Goal: Navigation & Orientation: Find specific page/section

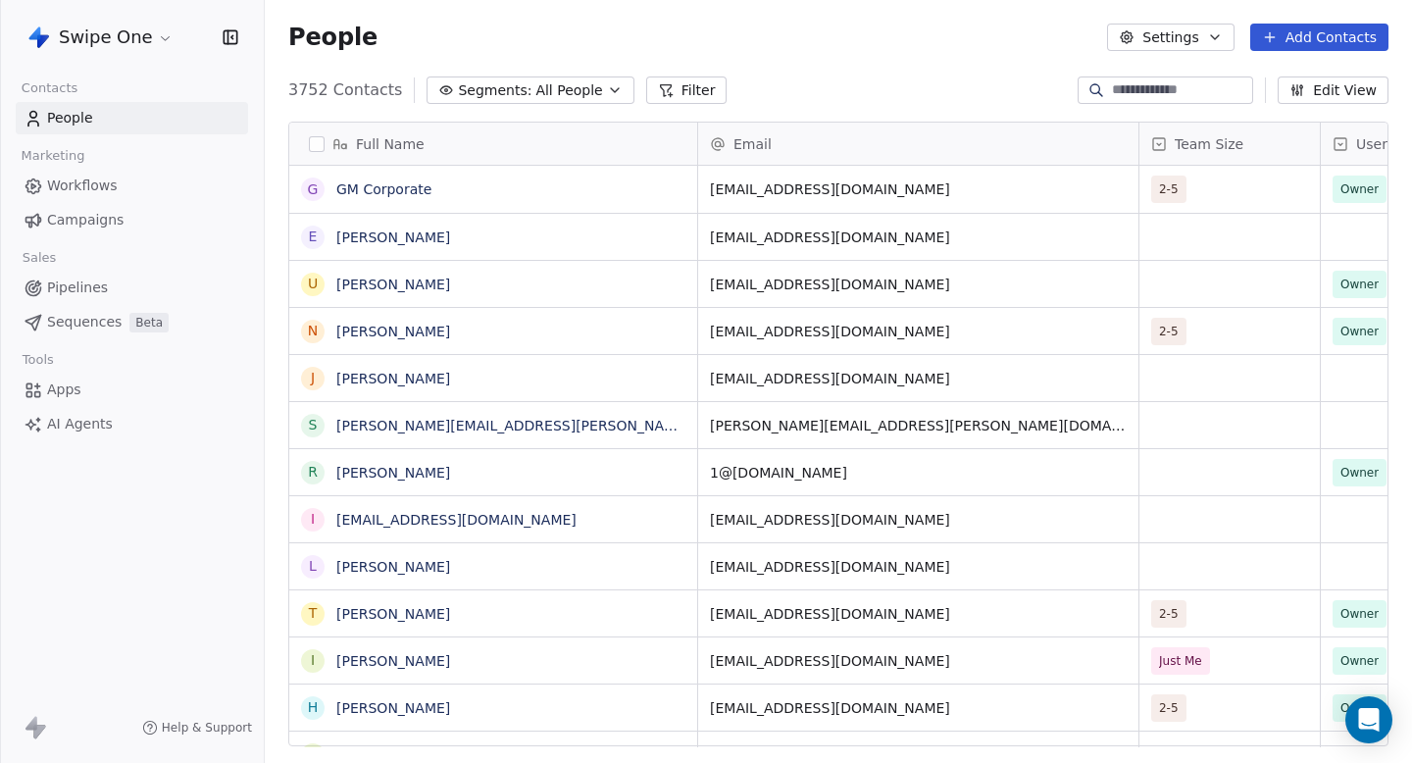
scroll to position [672, 1147]
click at [56, 204] on link "Campaigns" at bounding box center [132, 220] width 232 height 32
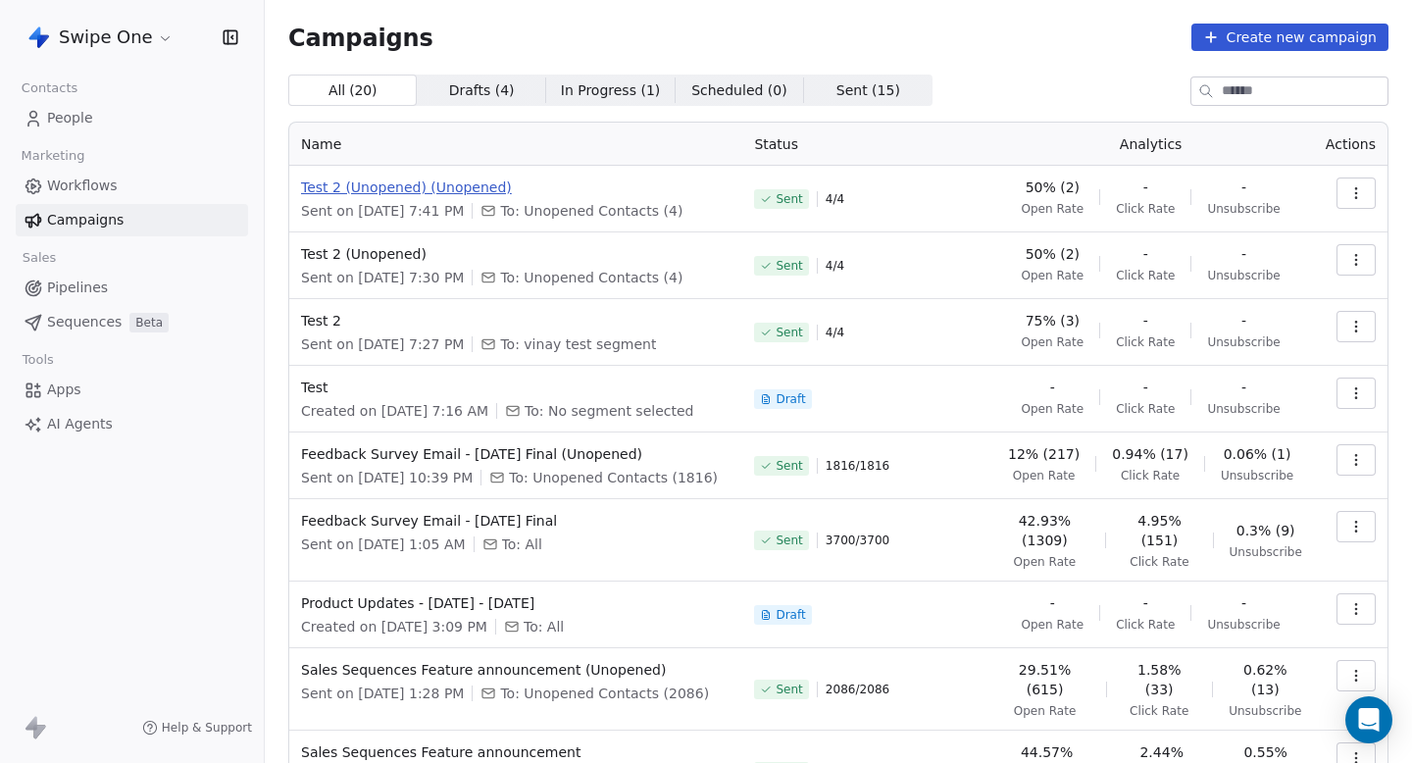
click at [476, 184] on span "Test 2 (Unopened) (Unopened)" at bounding box center [516, 188] width 430 height 20
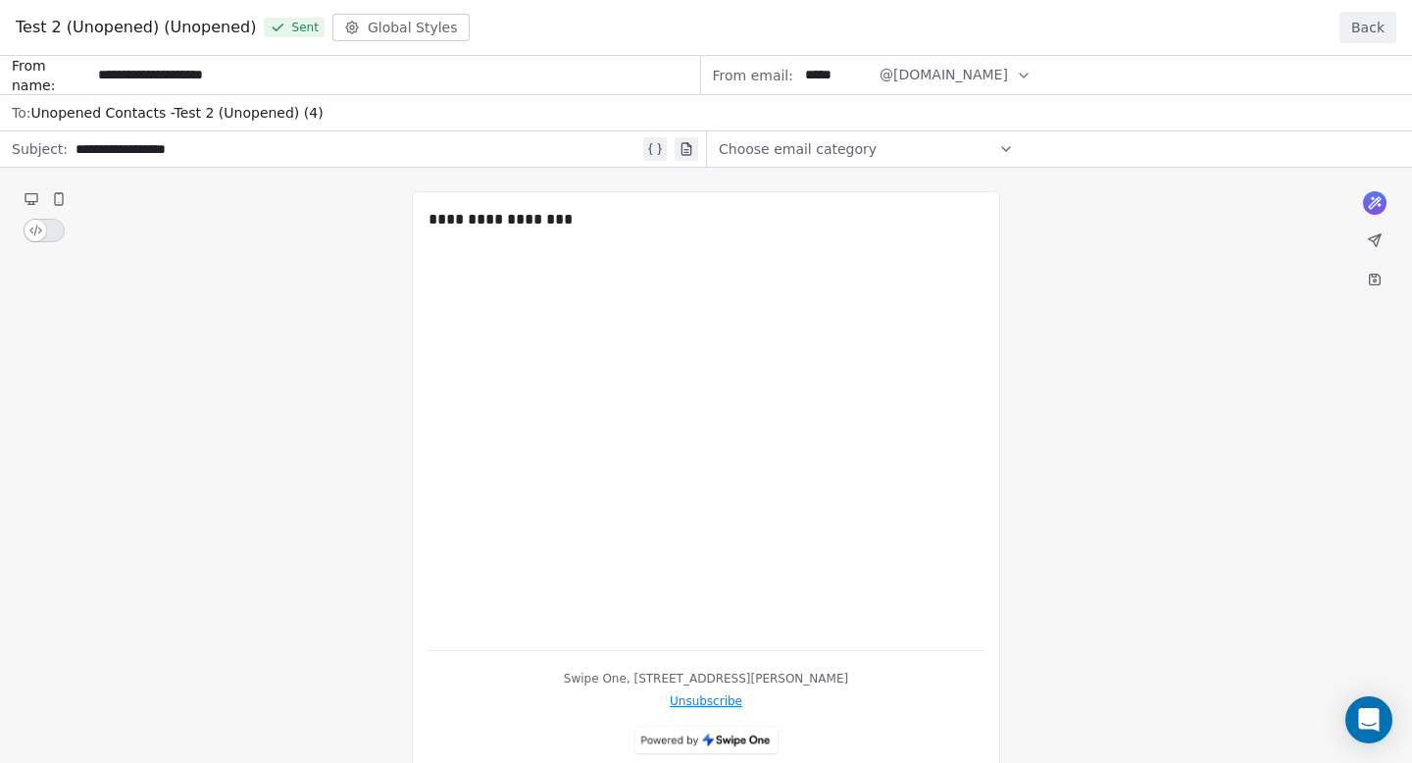
click at [1368, 49] on div "Test 2 (Unopened) (Unopened) Sent Global Styles Back" at bounding box center [706, 28] width 1412 height 56
click at [1372, 34] on button "Back" at bounding box center [1368, 27] width 57 height 31
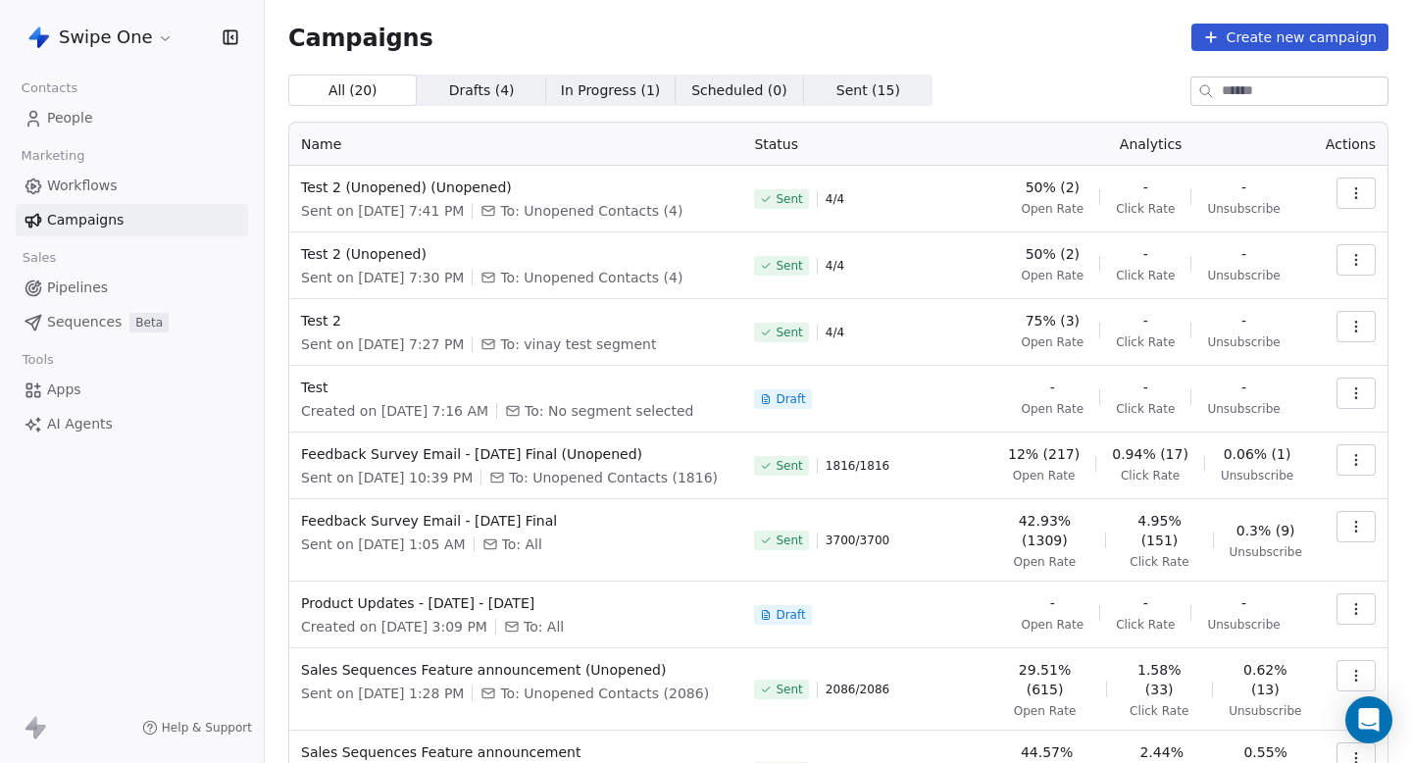
click at [136, 45] on html "Swipe One Contacts People Marketing Workflows Campaigns Sales Pipelines Sequenc…" at bounding box center [706, 381] width 1412 height 763
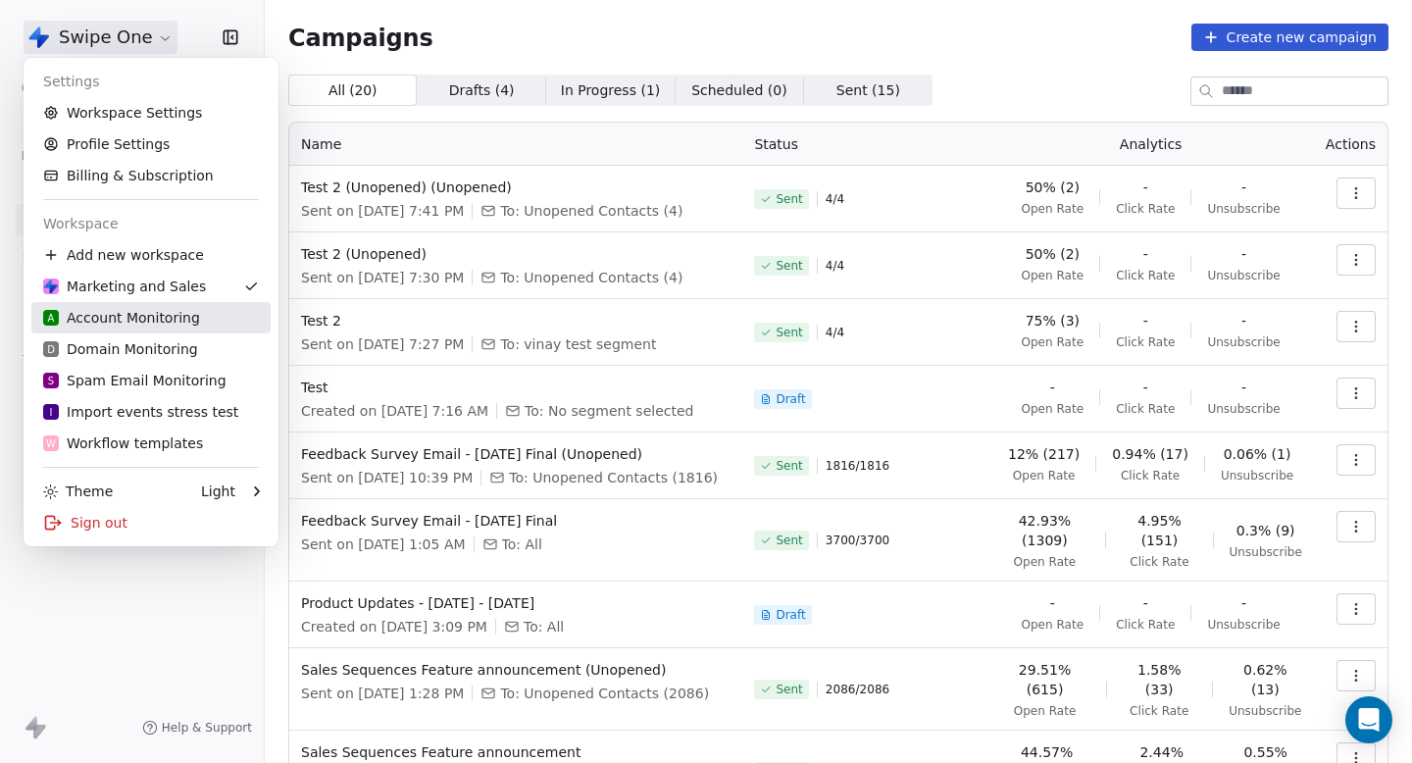
click at [123, 332] on link "A Account Monitoring" at bounding box center [150, 317] width 239 height 31
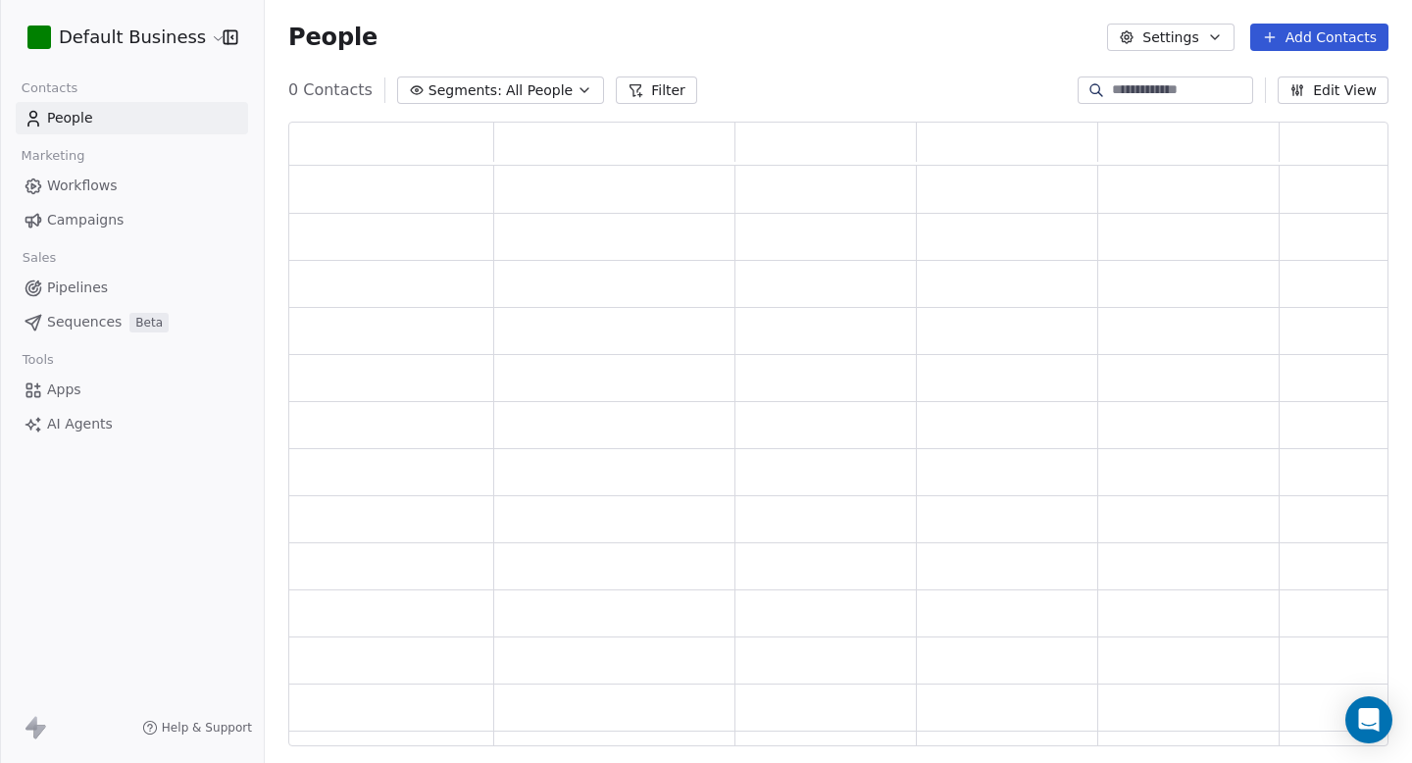
scroll to position [1, 1]
click at [156, 217] on link "Campaigns" at bounding box center [132, 220] width 232 height 32
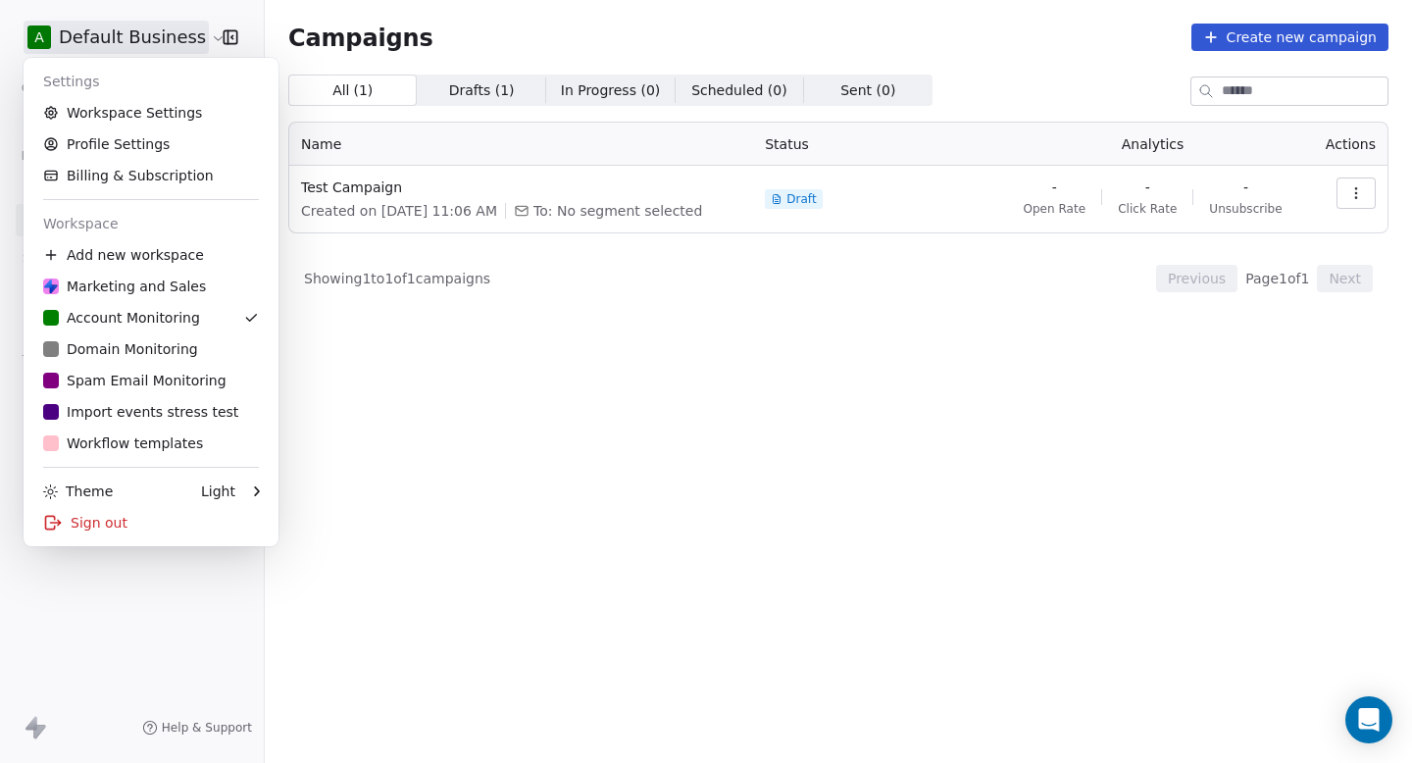
click at [131, 44] on html "A Default Business Contacts People Marketing Workflows Campaigns Sales Pipeline…" at bounding box center [706, 381] width 1412 height 763
click at [112, 347] on div "D Domain Monitoring" at bounding box center [120, 349] width 155 height 20
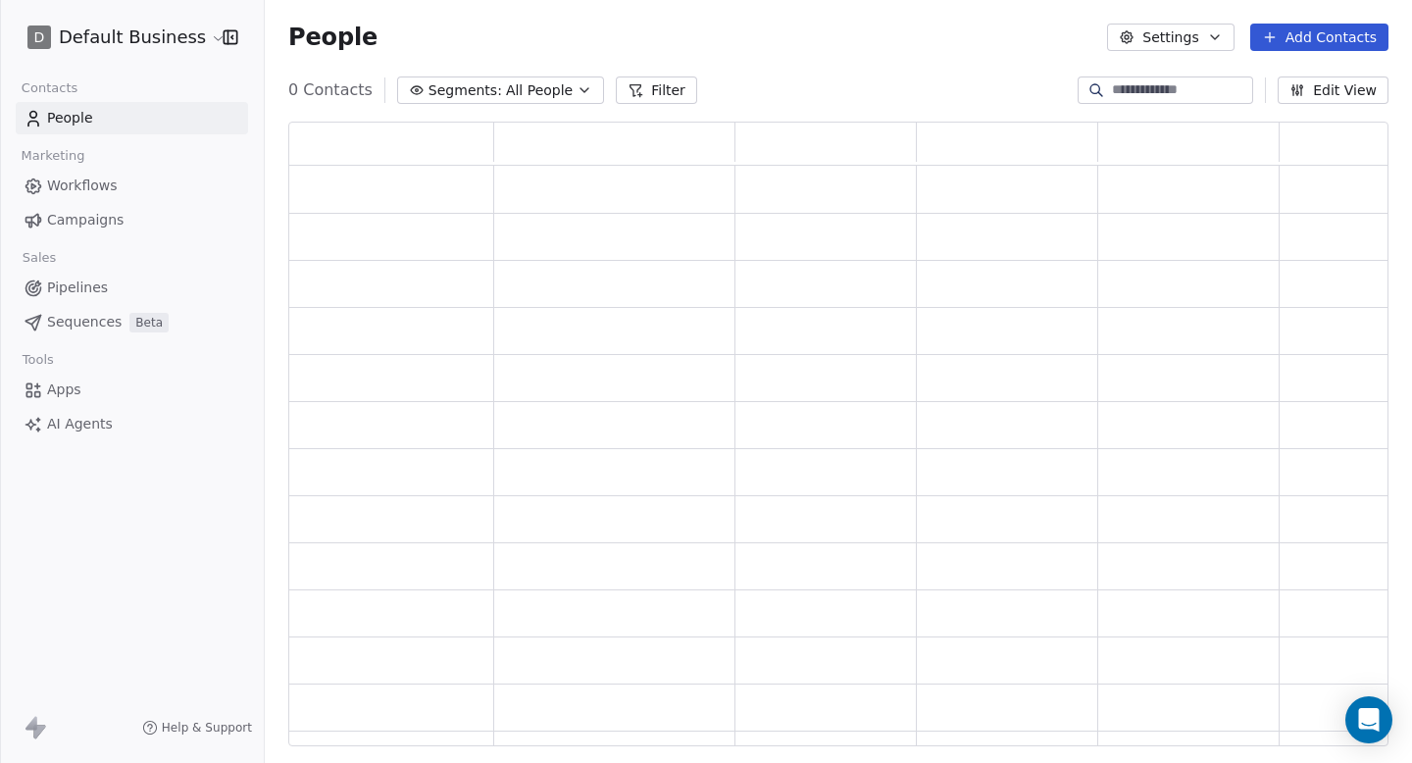
scroll to position [625, 1100]
click at [107, 222] on span "Campaigns" at bounding box center [85, 220] width 76 height 21
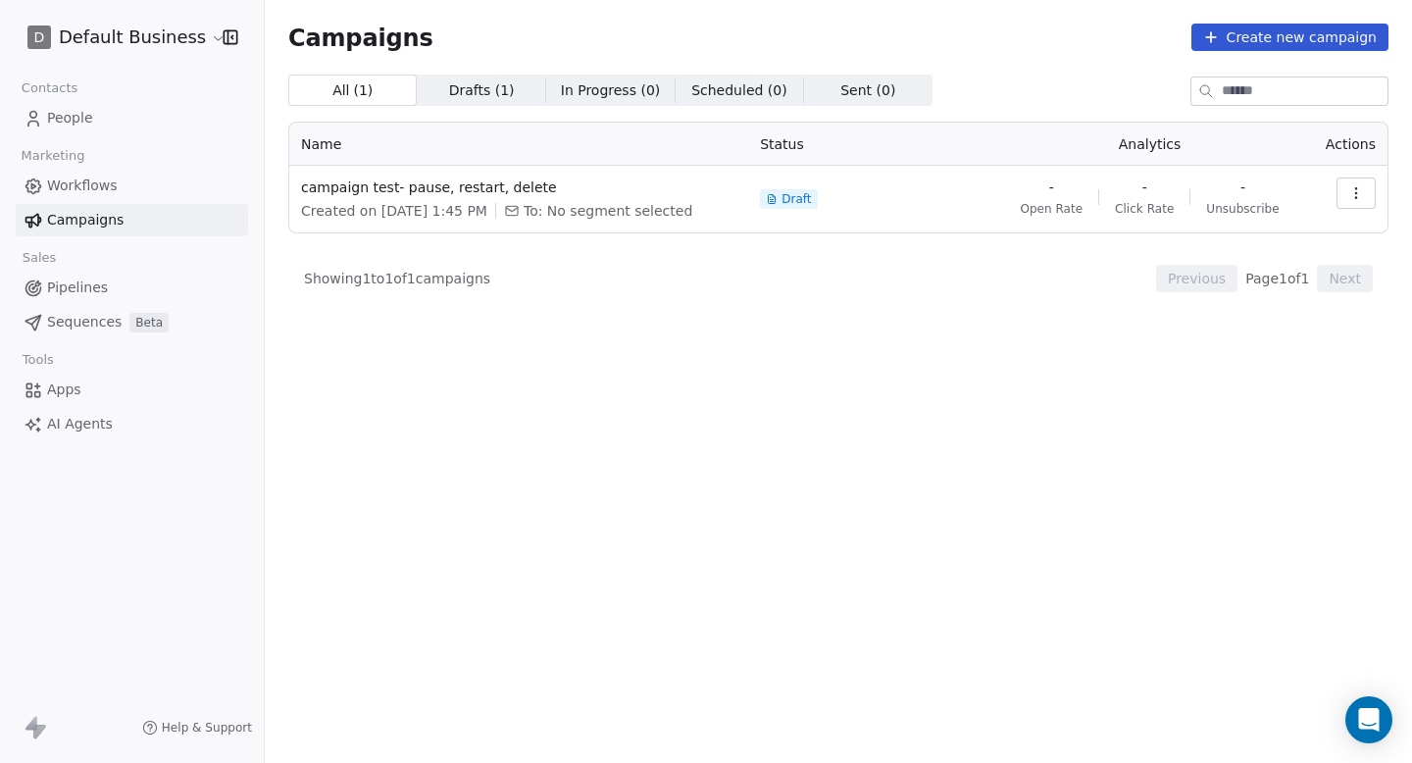
click at [100, 43] on html "D Default Business Contacts People Marketing Workflows Campaigns Sales Pipeline…" at bounding box center [706, 381] width 1412 height 763
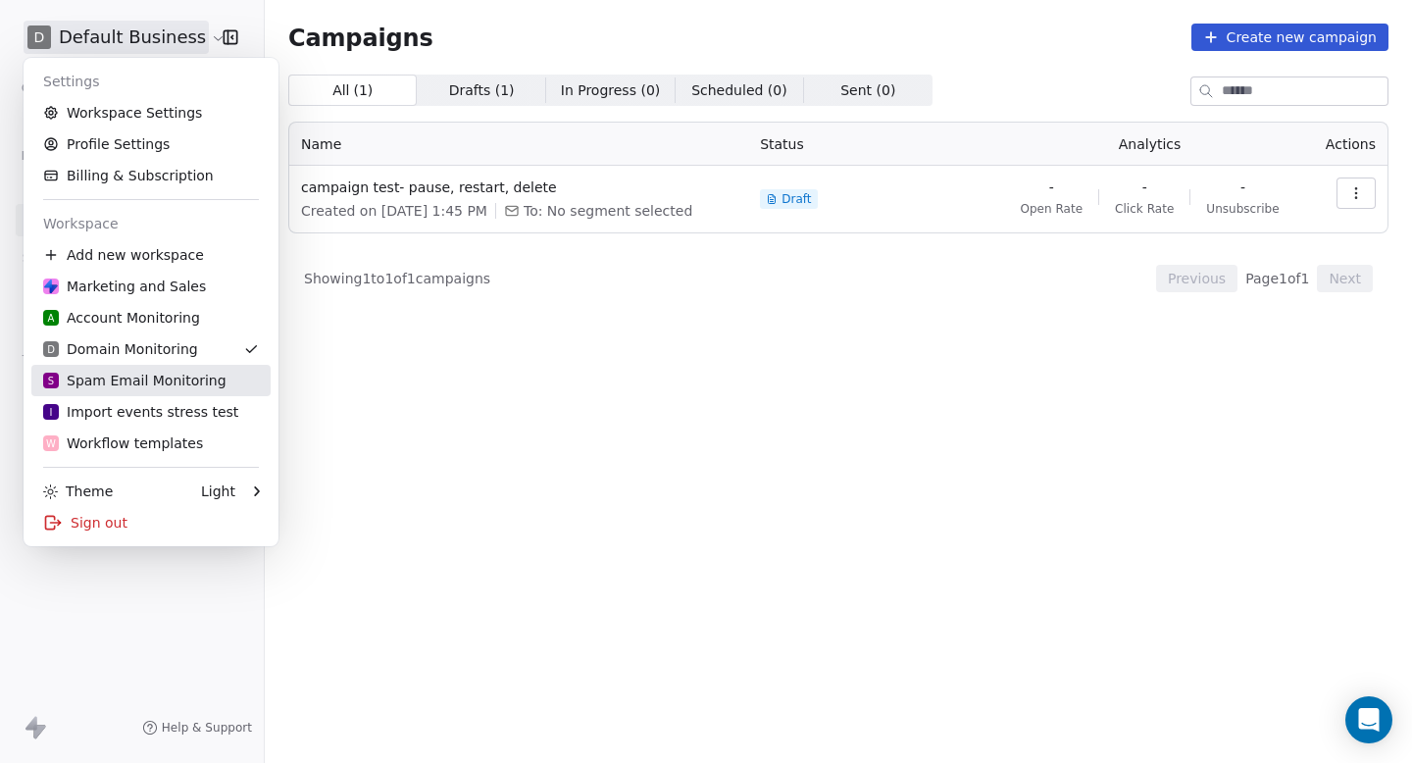
click at [96, 391] on link "S Spam Email Monitoring" at bounding box center [150, 380] width 239 height 31
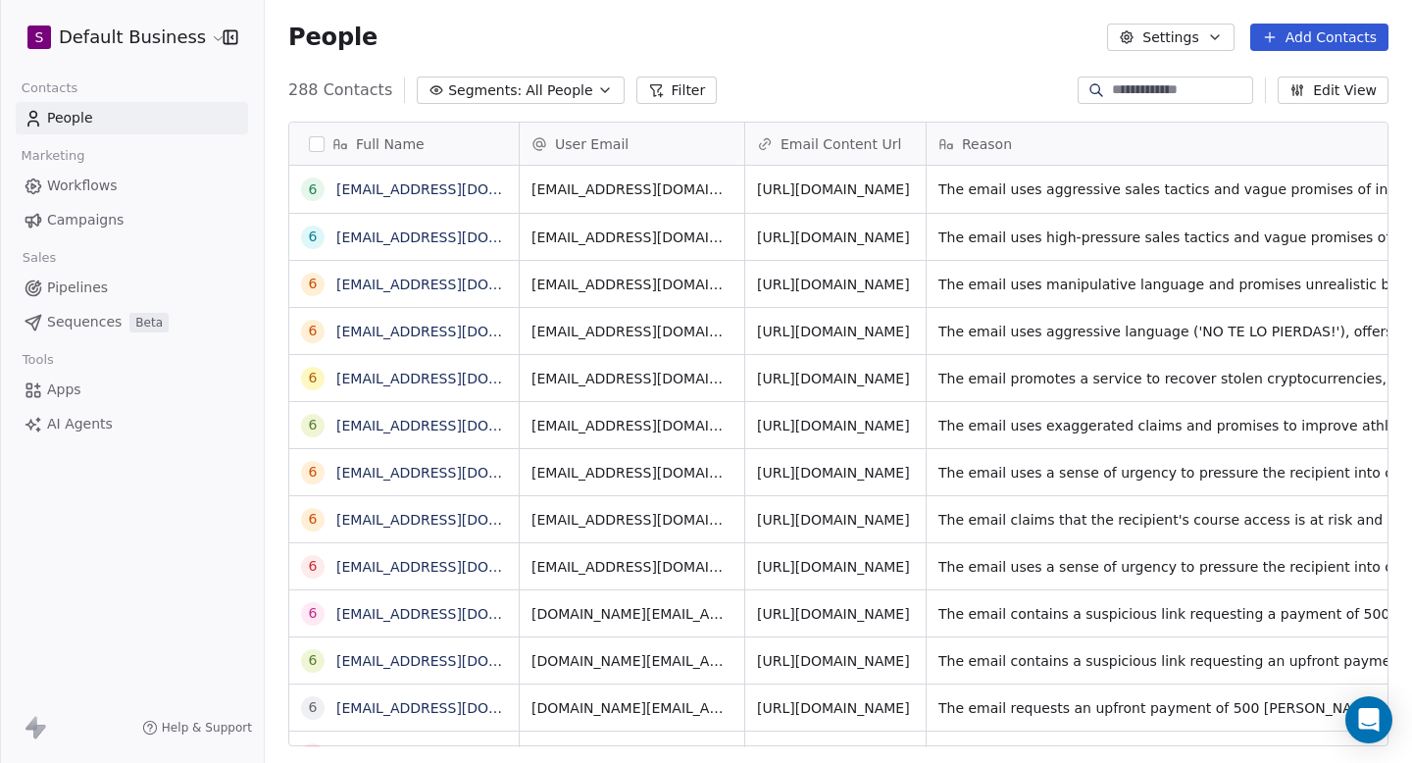
scroll to position [672, 1147]
click at [143, 220] on link "Campaigns" at bounding box center [132, 220] width 232 height 32
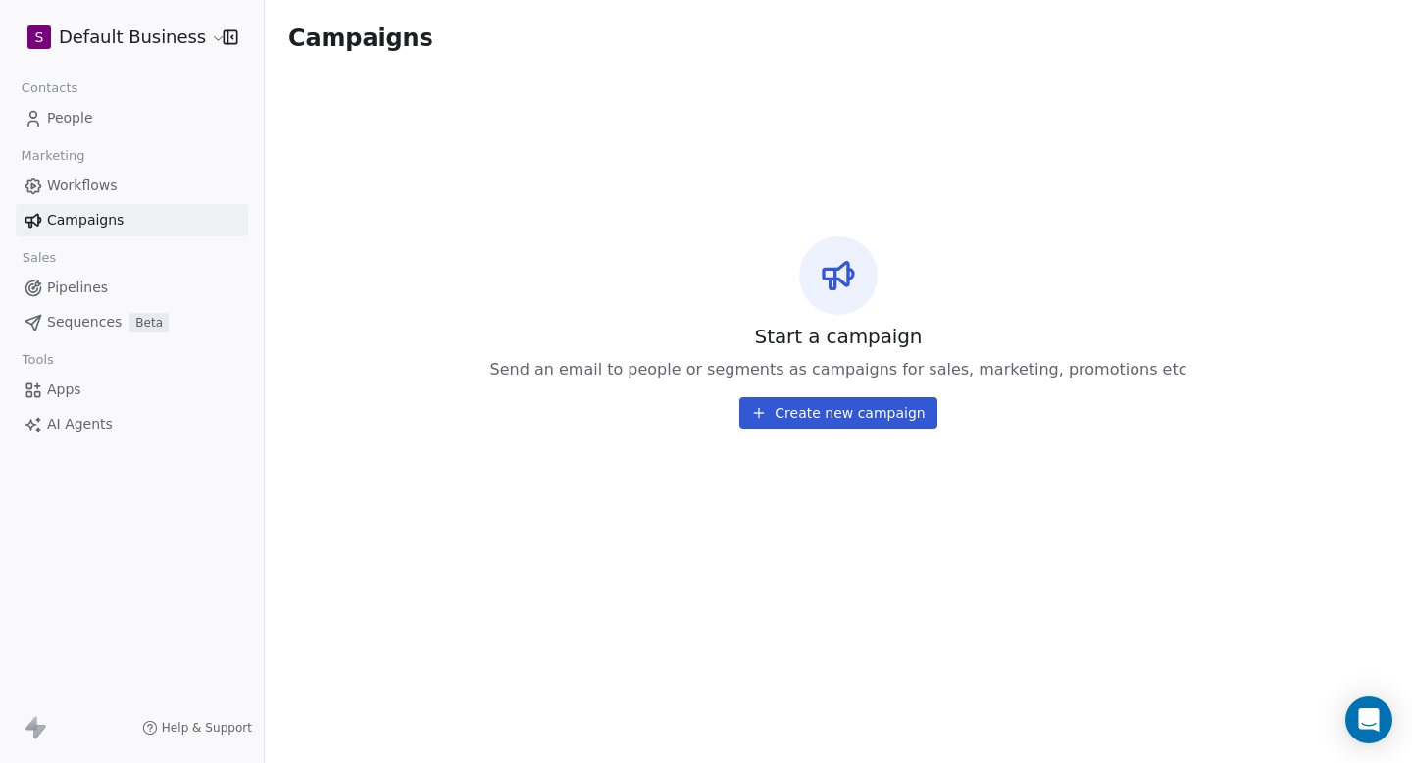
click at [136, 56] on div "S Default Business" at bounding box center [132, 37] width 264 height 75
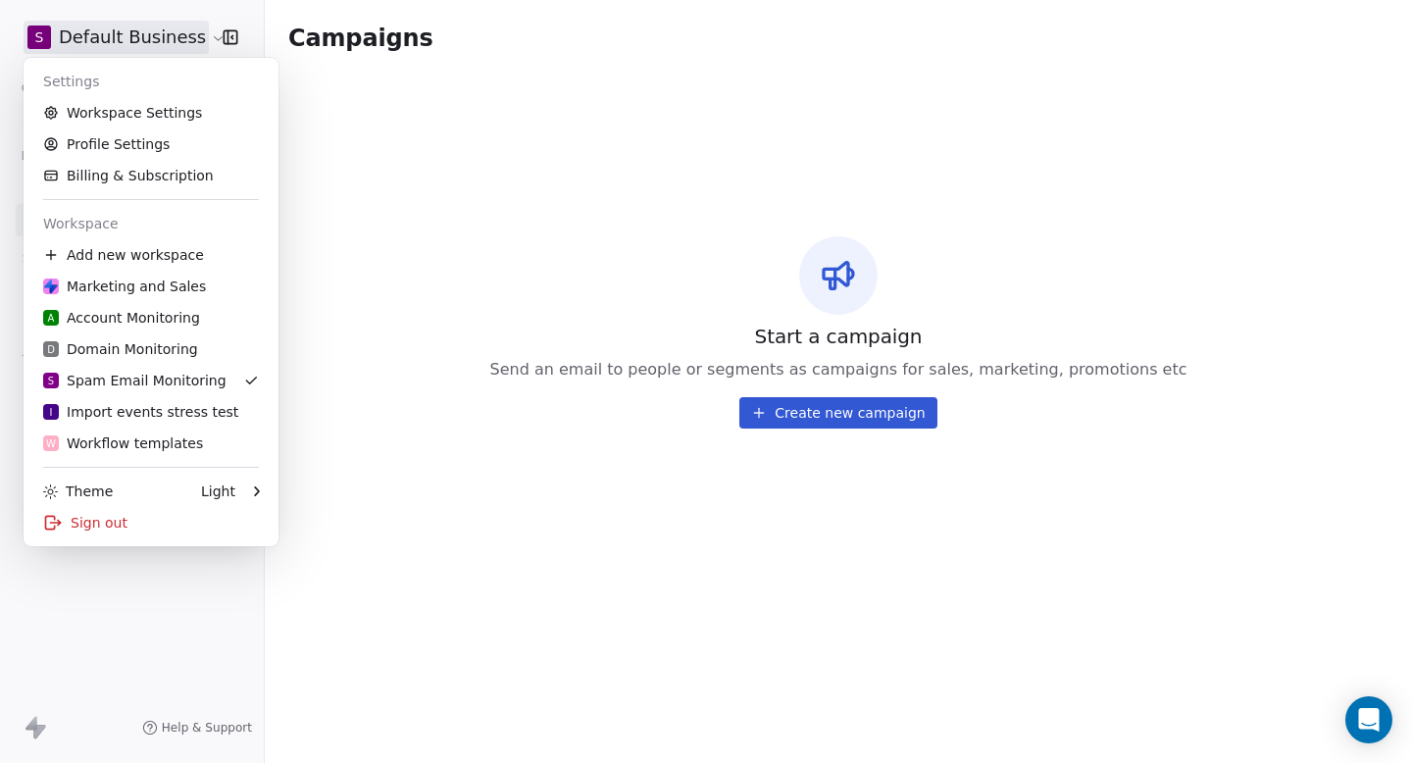
click at [141, 49] on html "S Default Business Contacts People Marketing Workflows Campaigns Sales Pipeline…" at bounding box center [706, 381] width 1412 height 763
click at [142, 415] on div "I Import events stress test" at bounding box center [140, 412] width 195 height 20
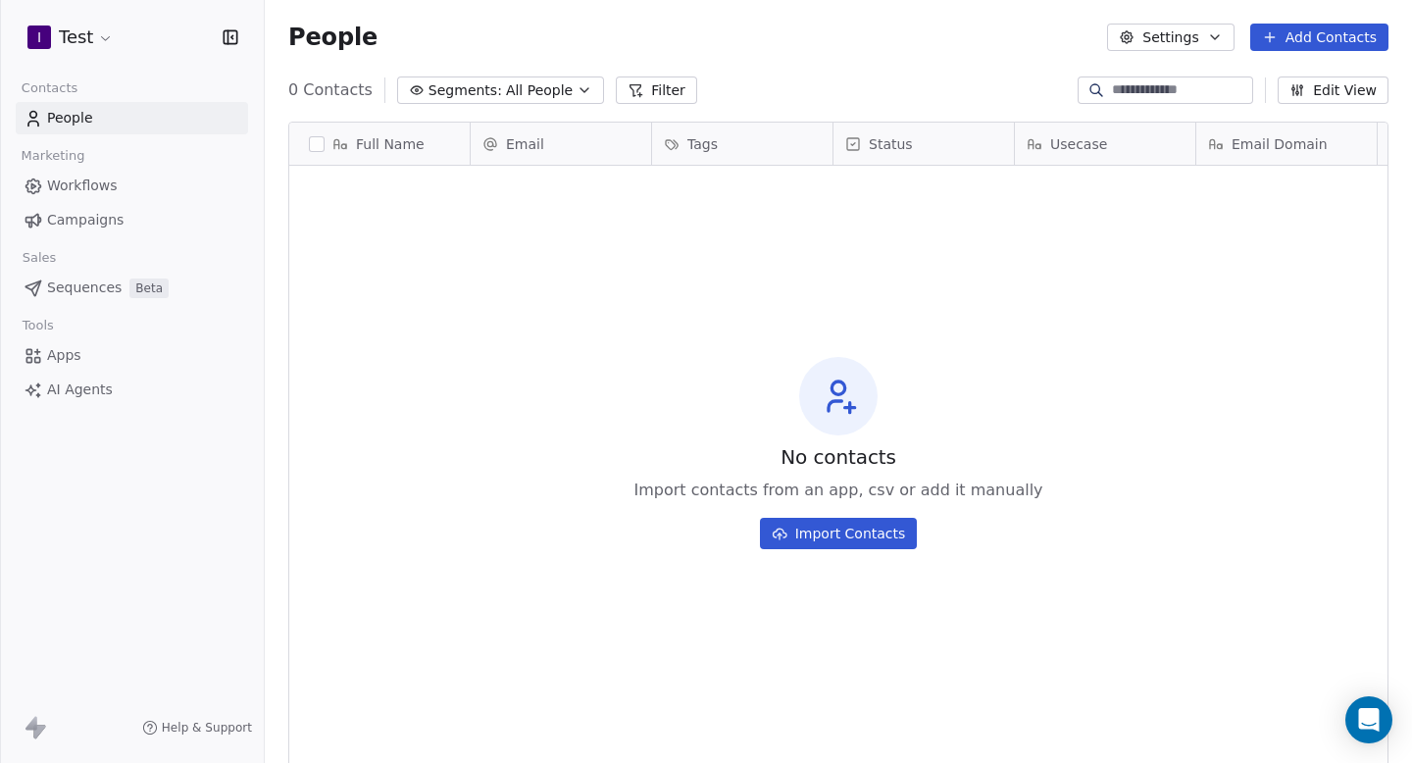
scroll to position [672, 1147]
click at [131, 227] on link "Campaigns" at bounding box center [132, 220] width 232 height 32
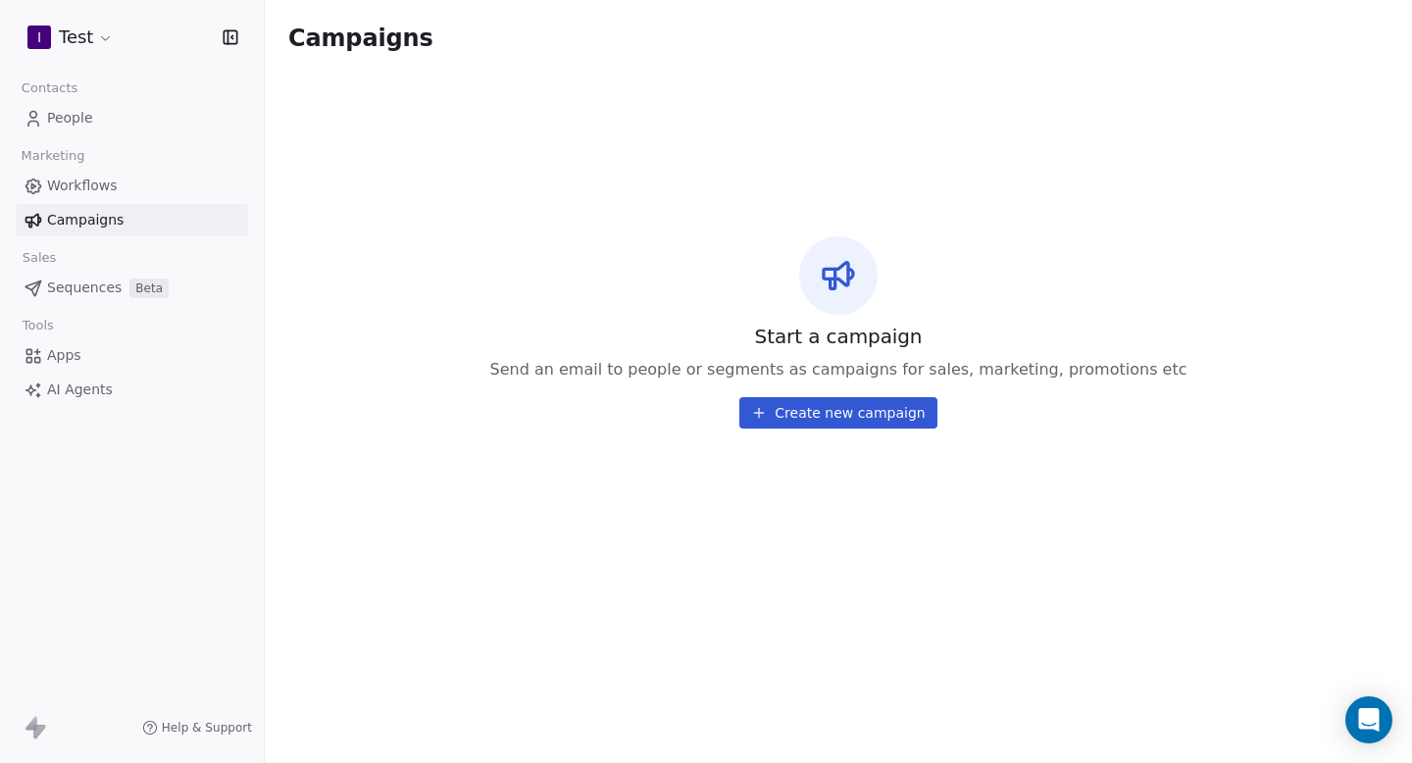
click at [94, 42] on html "I Test Contacts People Marketing Workflows Campaigns Sales Sequences Beta Tools…" at bounding box center [706, 381] width 1412 height 763
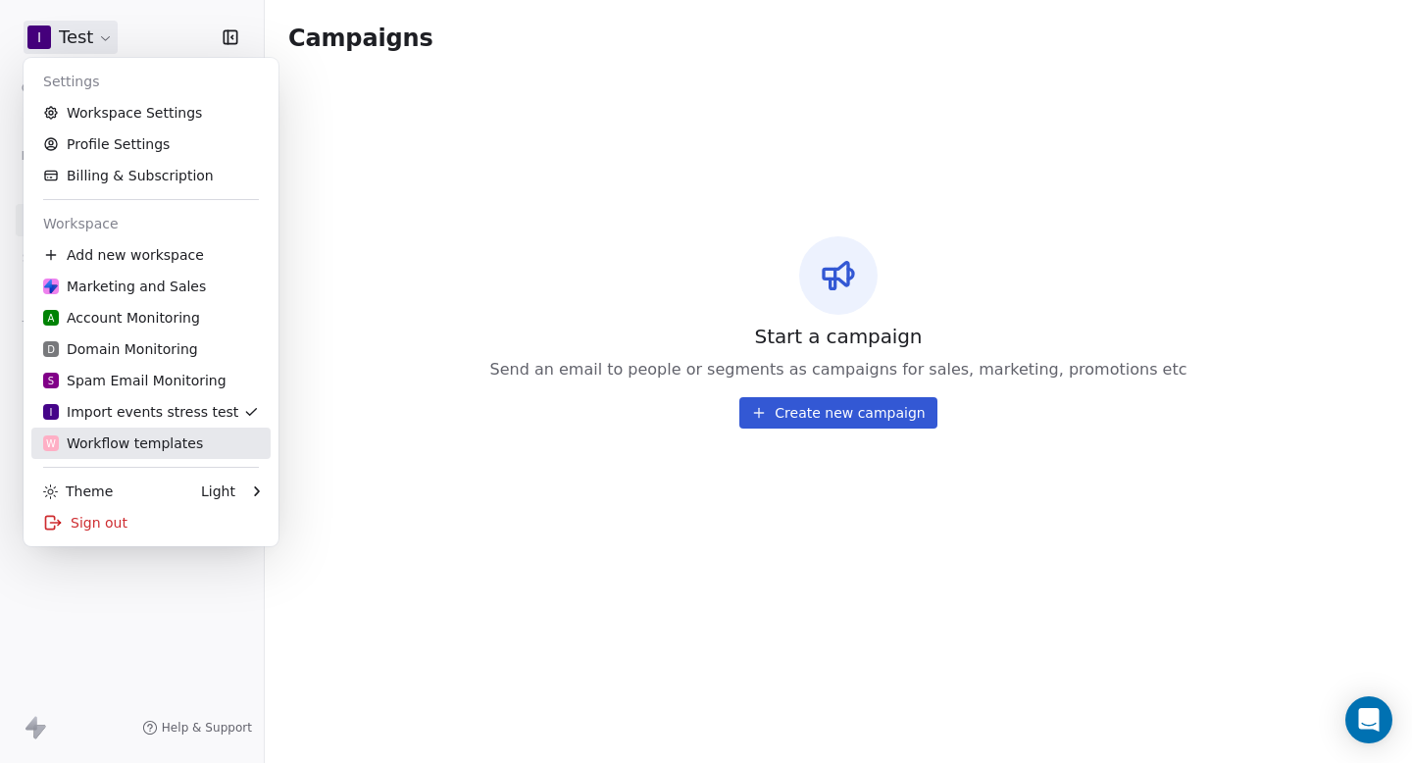
click at [96, 441] on div "W Workflow templates" at bounding box center [123, 443] width 160 height 20
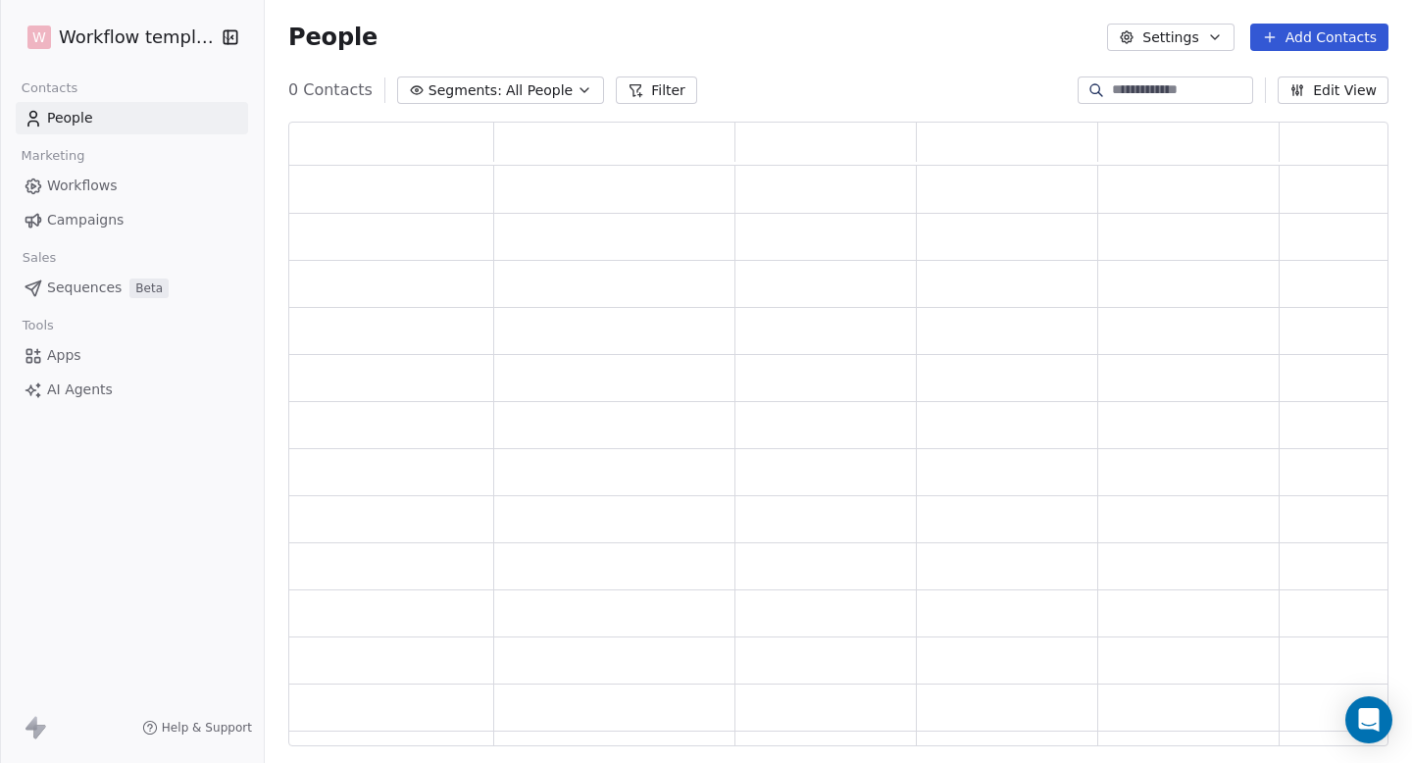
scroll to position [625, 1100]
click at [123, 228] on link "Campaigns" at bounding box center [132, 220] width 232 height 32
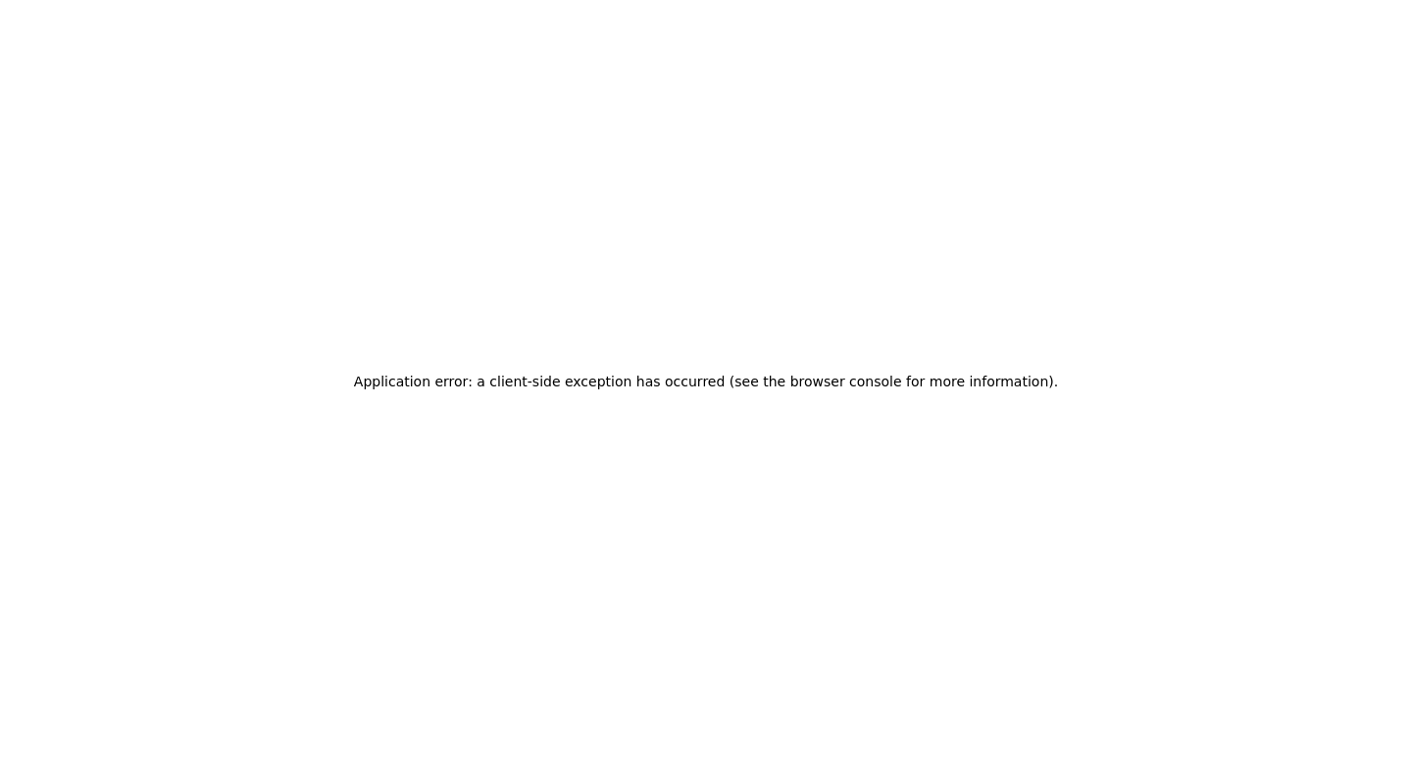
click at [101, 52] on div "Application error: a client-side exception has occurred (see the browser consol…" at bounding box center [706, 381] width 1412 height 763
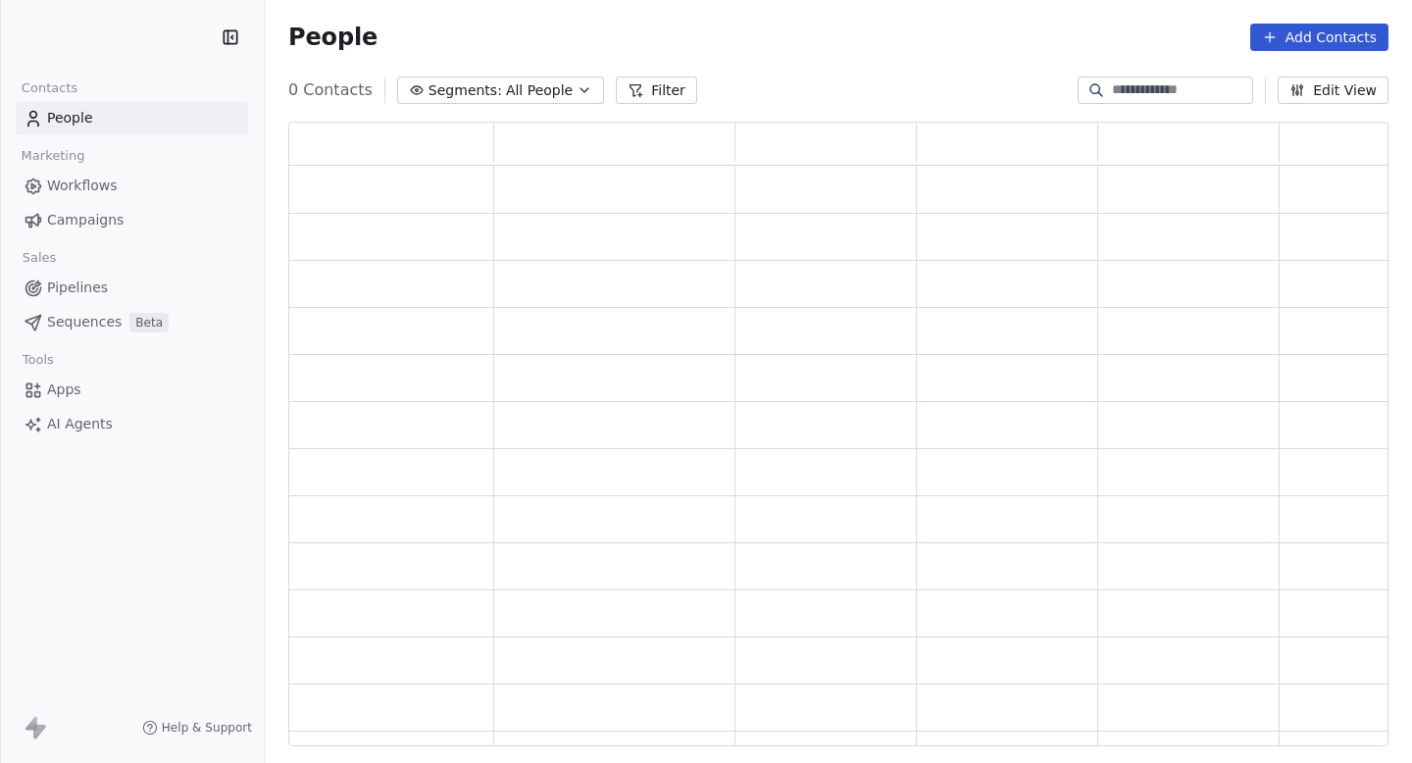
scroll to position [625, 1100]
